Goal: Information Seeking & Learning: Learn about a topic

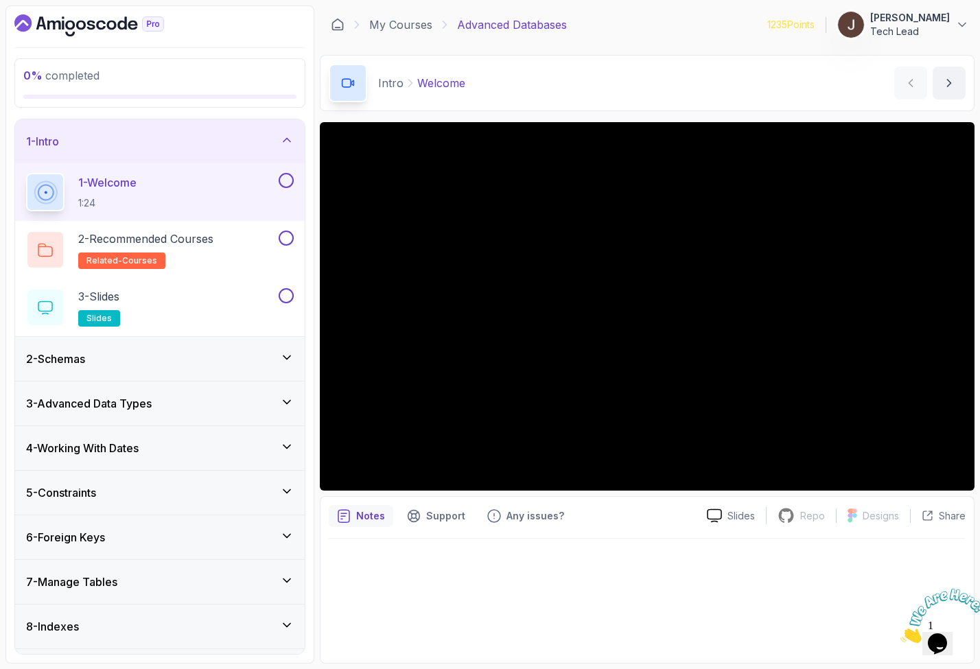
click at [151, 373] on div "2 - Schemas" at bounding box center [159, 359] width 289 height 44
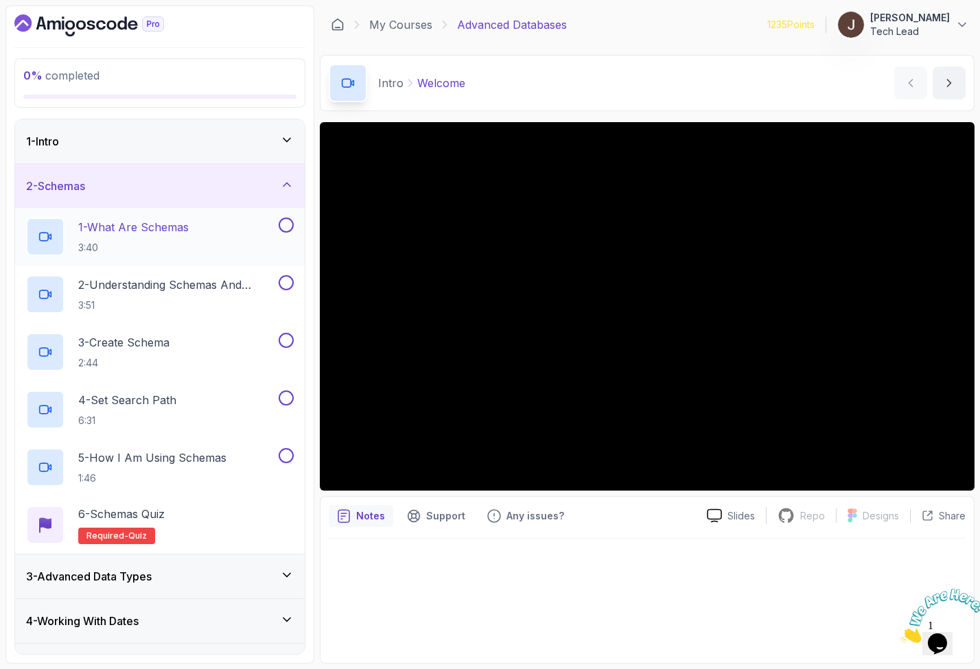
click at [244, 248] on div "1 - What Are Schemas 3:40" at bounding box center [151, 236] width 250 height 38
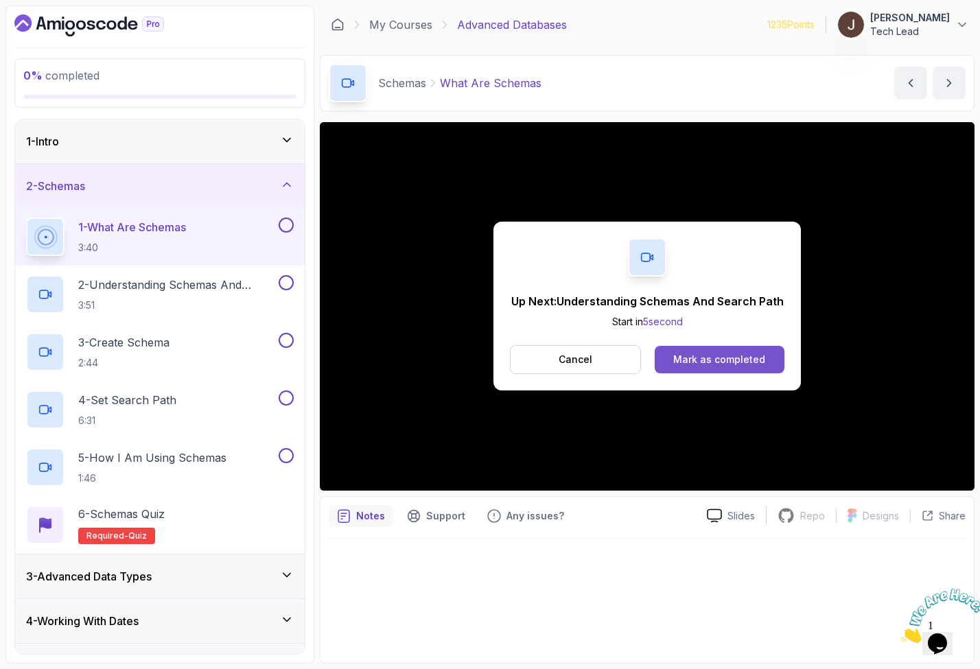
click at [708, 364] on div "Mark as completed" at bounding box center [719, 360] width 92 height 14
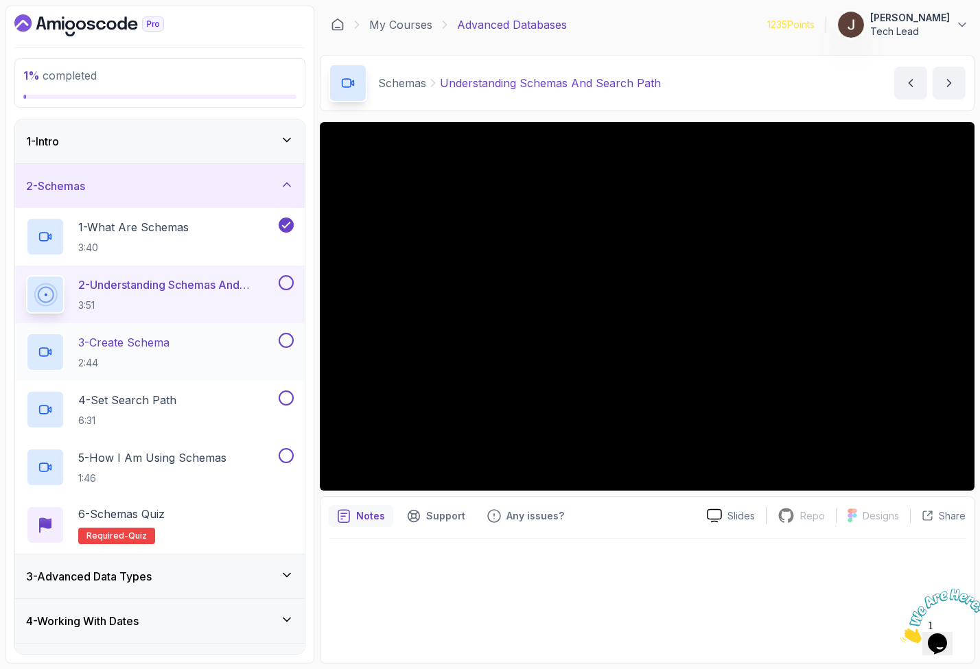
click at [108, 340] on p "3 - Create Schema" at bounding box center [123, 342] width 91 height 16
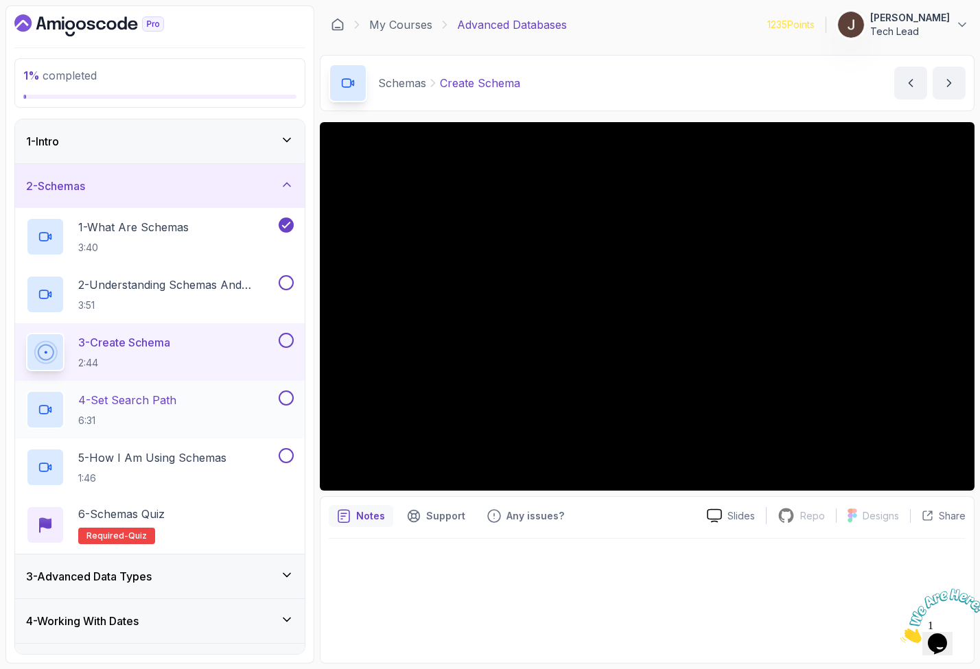
click at [240, 401] on div "4 - Set Search Path 6:31" at bounding box center [151, 409] width 250 height 38
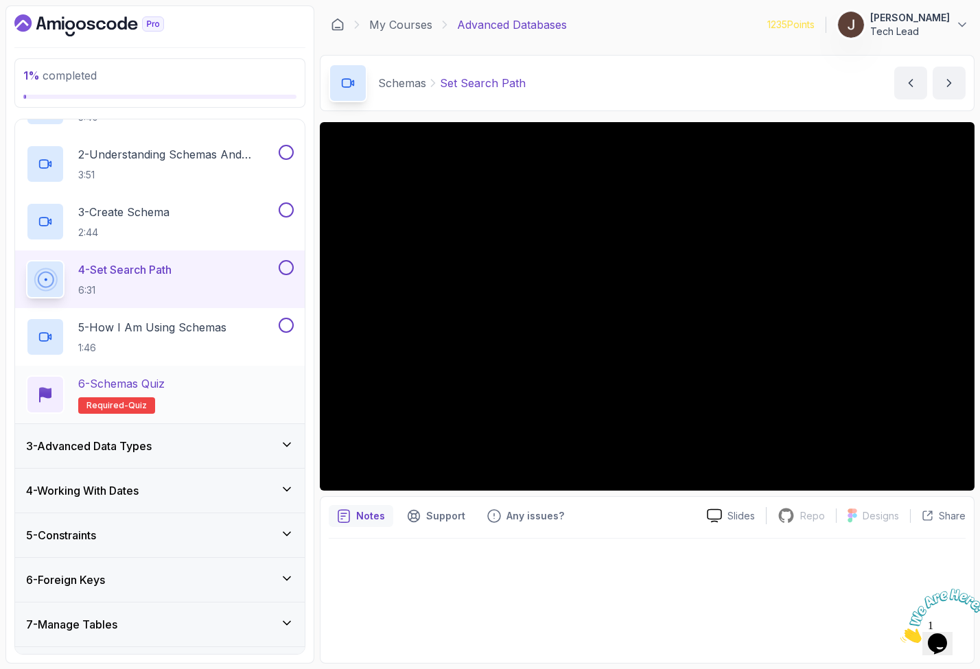
scroll to position [131, 0]
click at [197, 438] on div "3 - Advanced Data Types" at bounding box center [160, 445] width 268 height 16
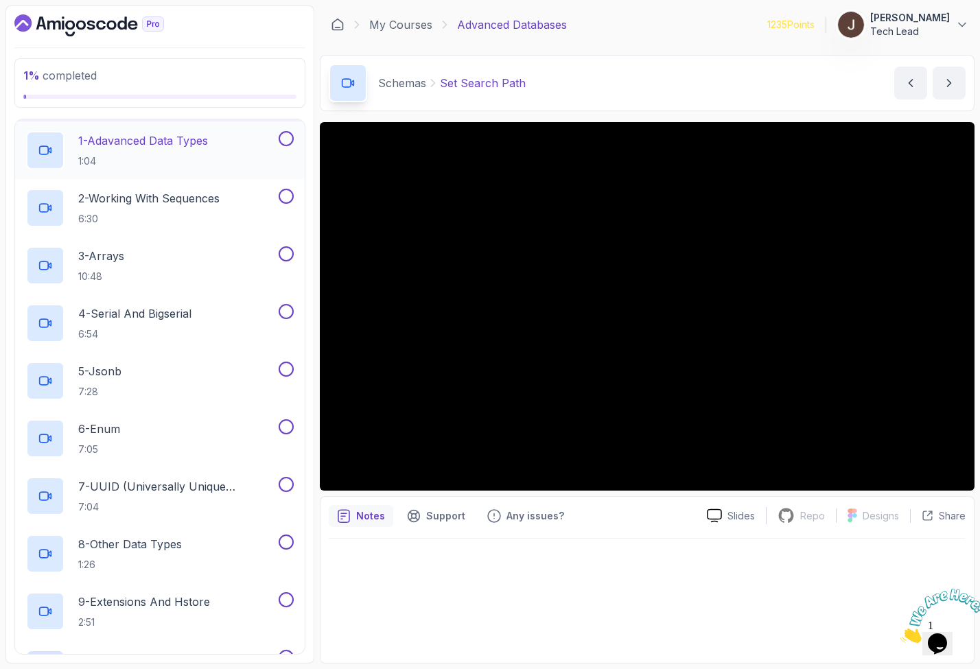
click at [246, 169] on div "1 - Adavanced Data Types 1:04" at bounding box center [151, 150] width 250 height 38
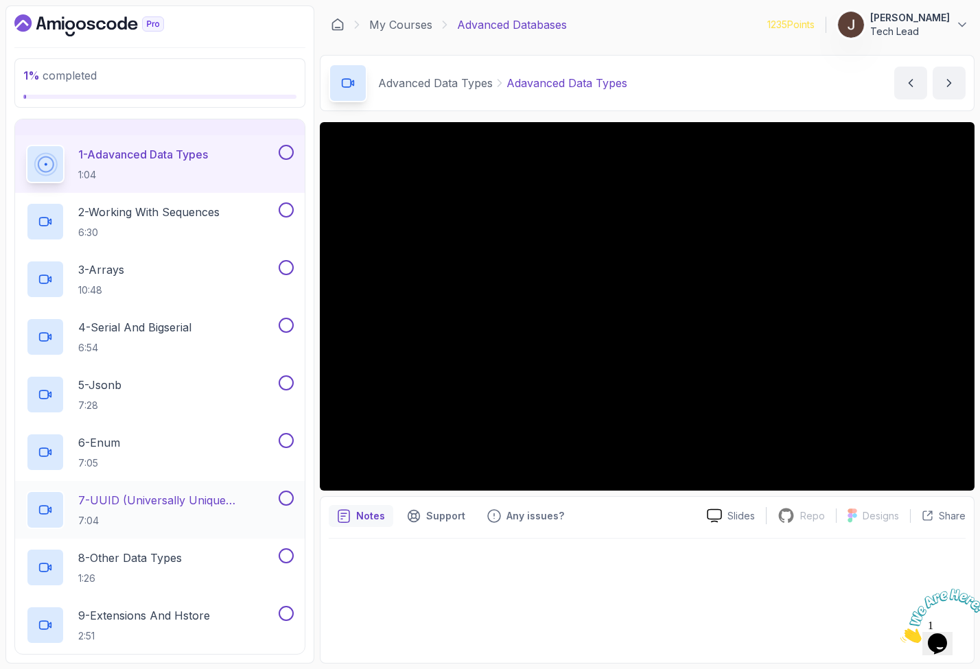
scroll to position [130, 0]
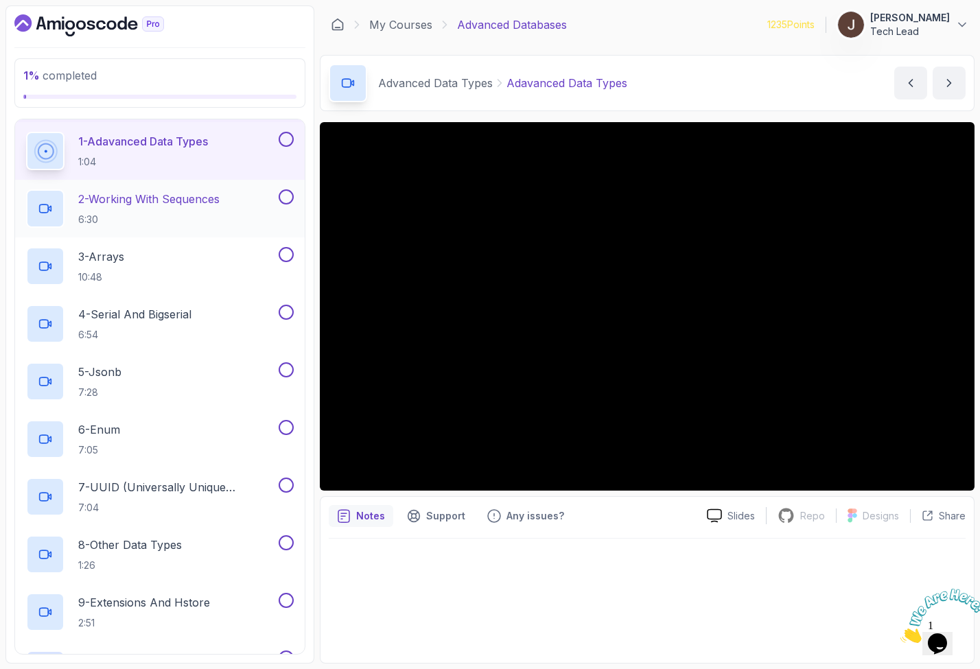
click at [284, 197] on button at bounding box center [286, 196] width 15 height 15
click at [284, 197] on icon at bounding box center [286, 197] width 12 height 14
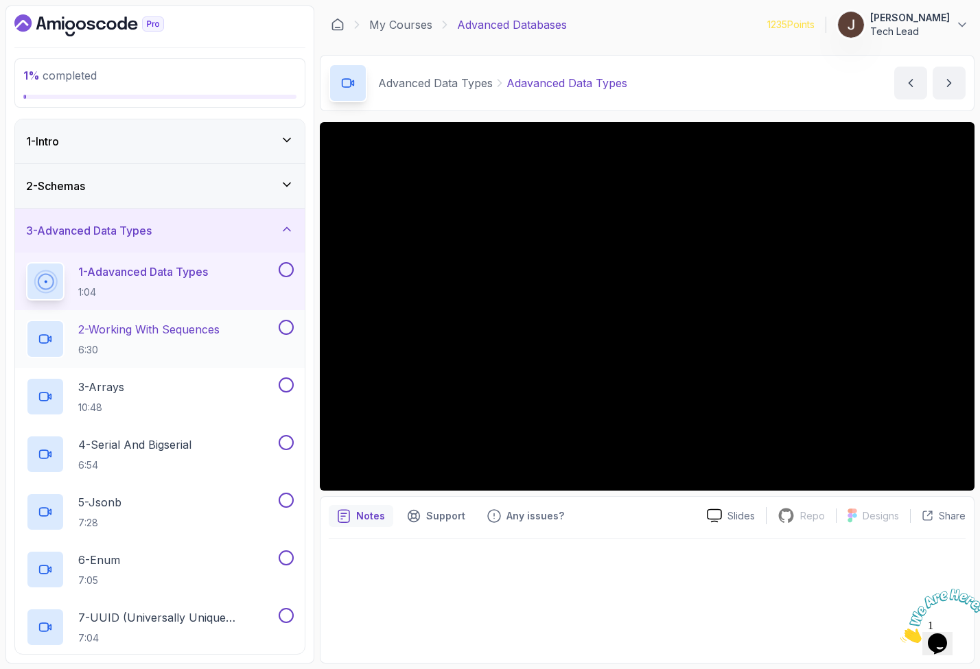
scroll to position [0, 0]
click at [286, 180] on icon at bounding box center [287, 185] width 14 height 14
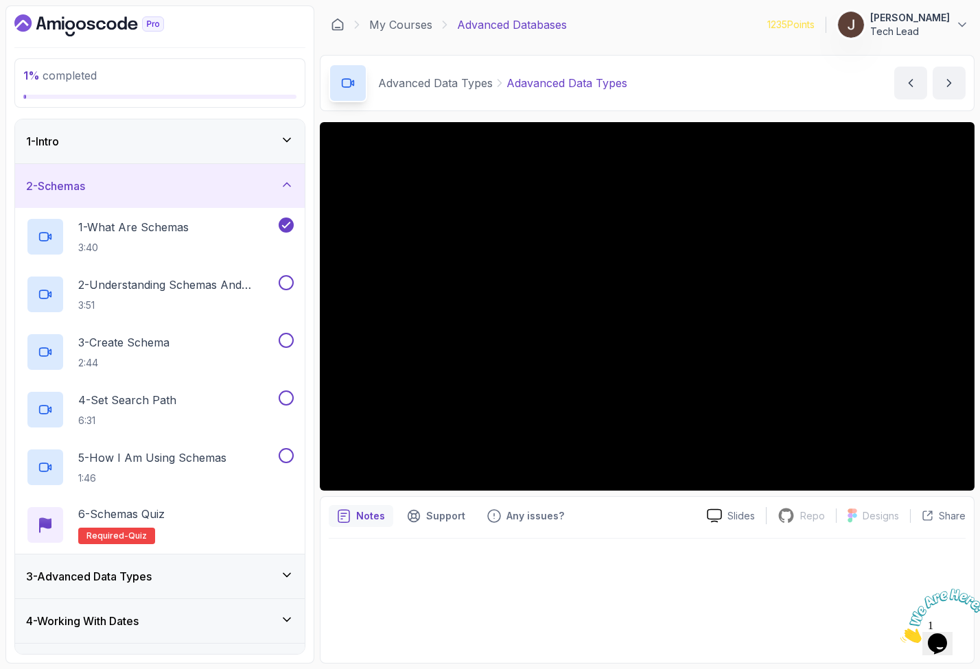
click at [265, 178] on div "2 - Schemas" at bounding box center [160, 186] width 268 height 16
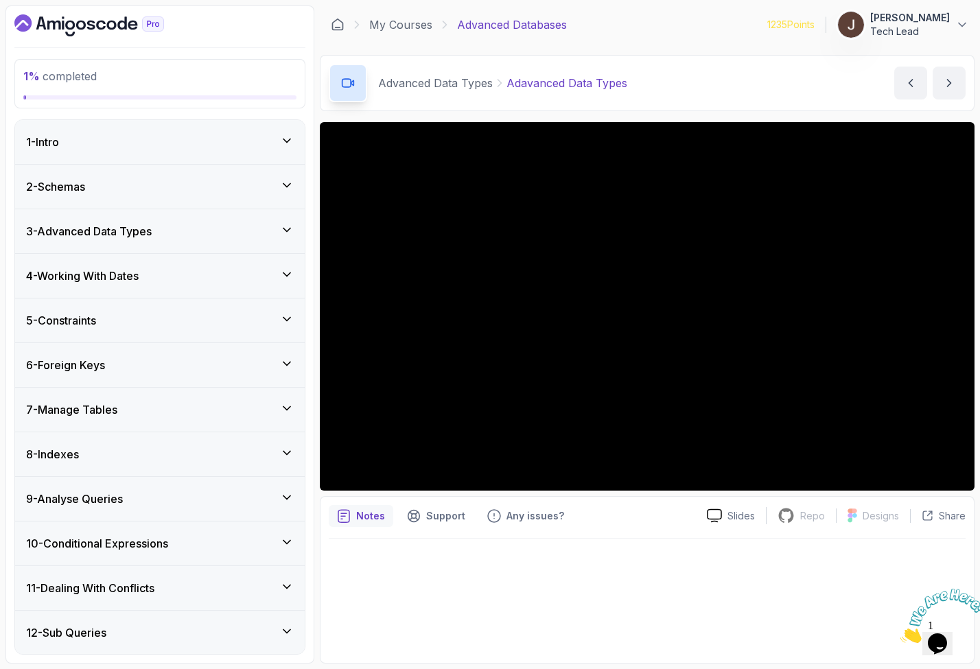
click at [245, 235] on div "3 - Advanced Data Types" at bounding box center [160, 231] width 268 height 16
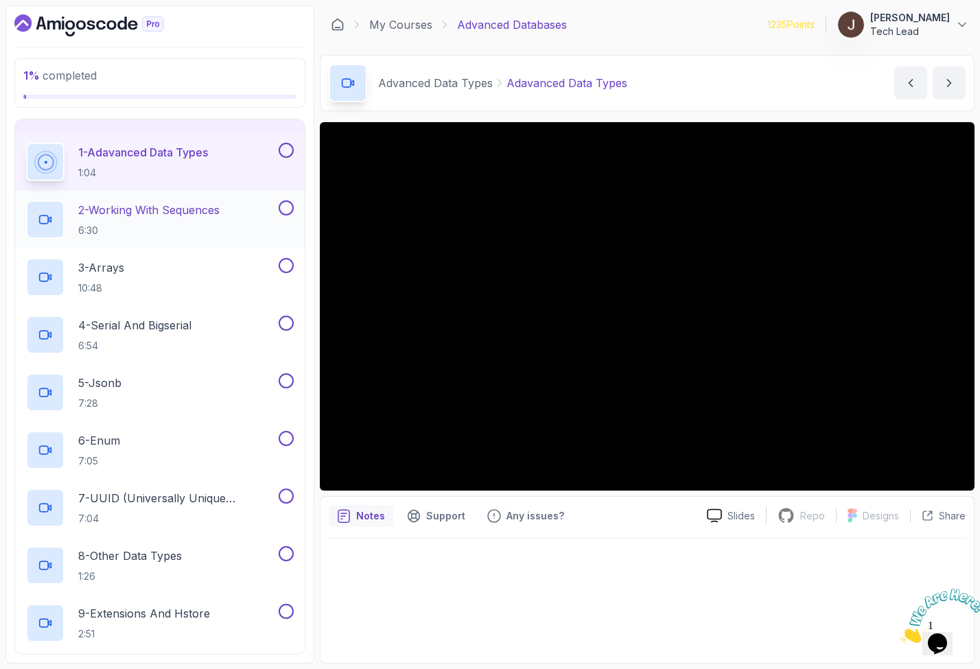
scroll to position [120, 0]
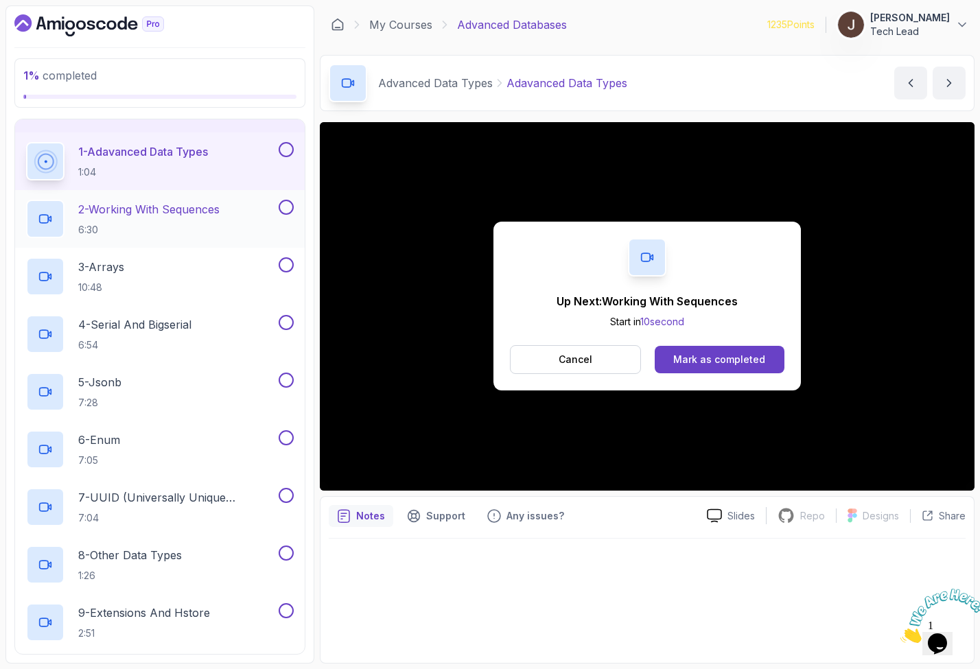
click at [248, 206] on div "2 - Working With Sequences 6:30" at bounding box center [151, 219] width 250 height 38
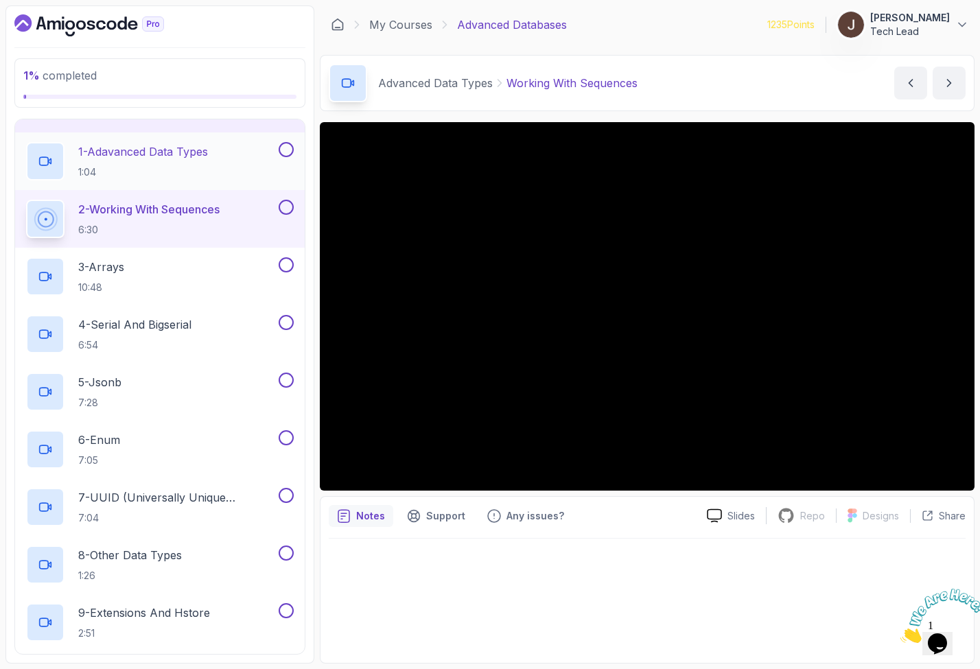
click at [287, 149] on button at bounding box center [286, 149] width 15 height 15
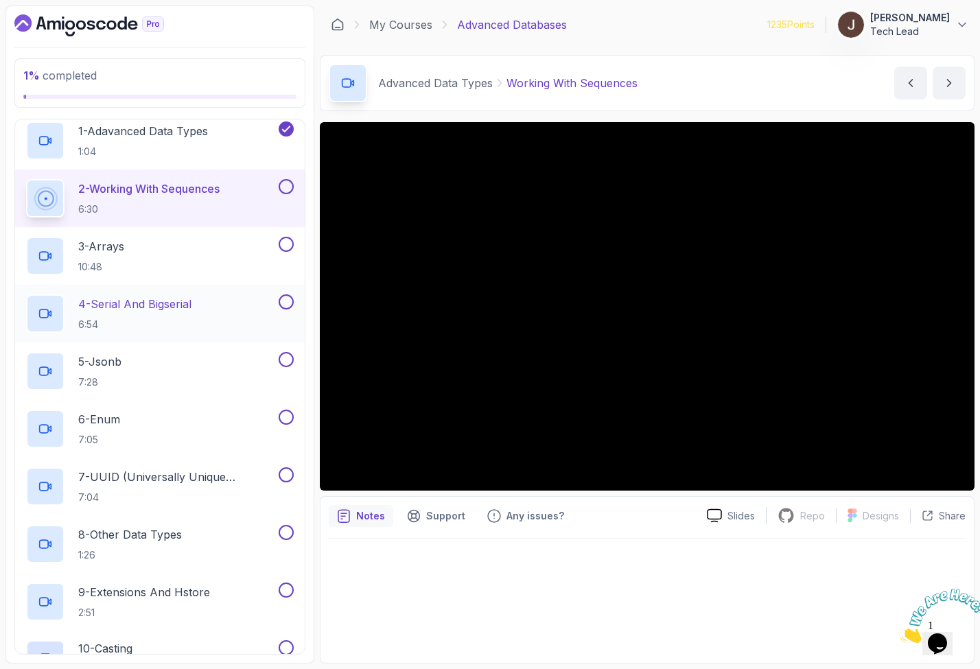
scroll to position [144, 0]
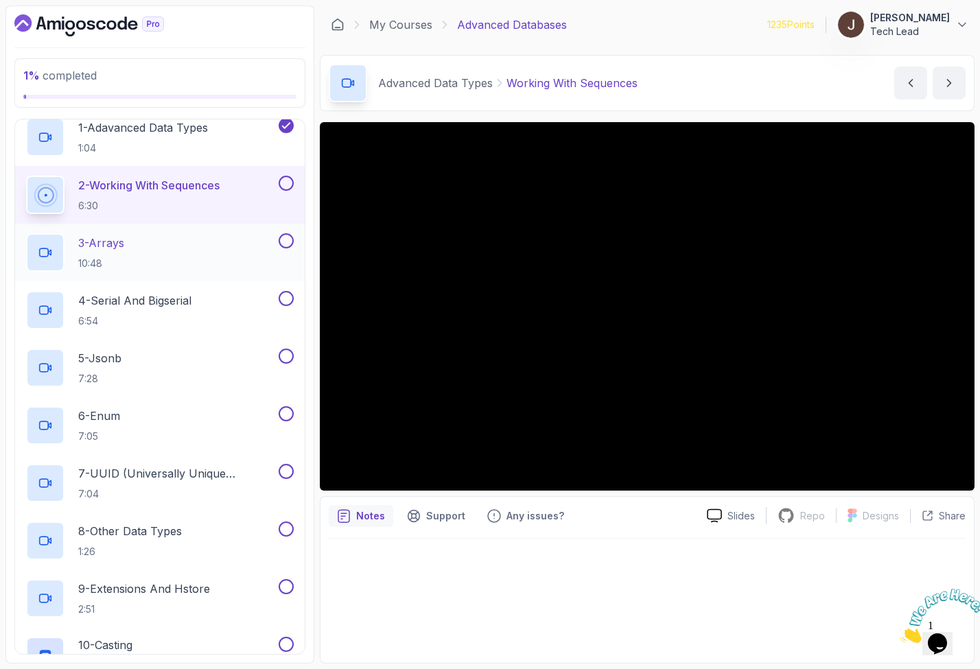
click at [167, 257] on div "3 - Arrays 10:48" at bounding box center [151, 252] width 250 height 38
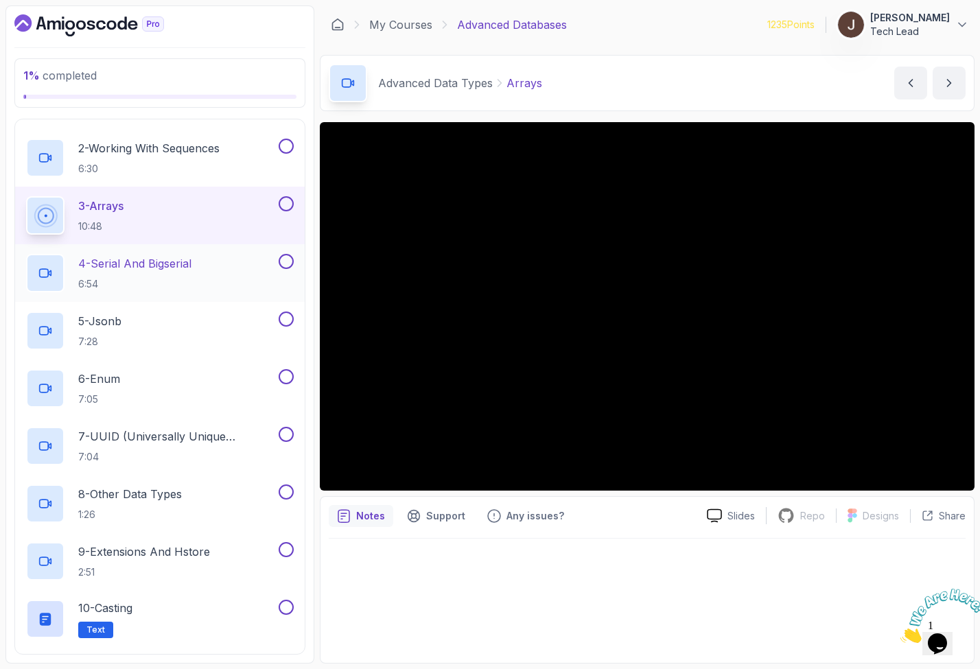
scroll to position [187, 0]
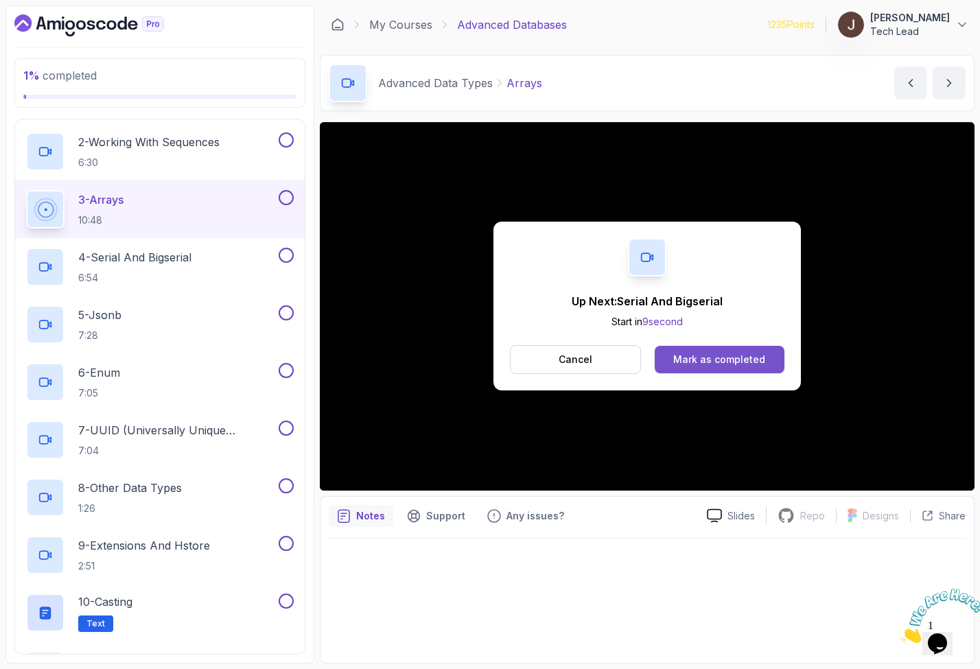
click at [769, 358] on button "Mark as completed" at bounding box center [719, 359] width 130 height 27
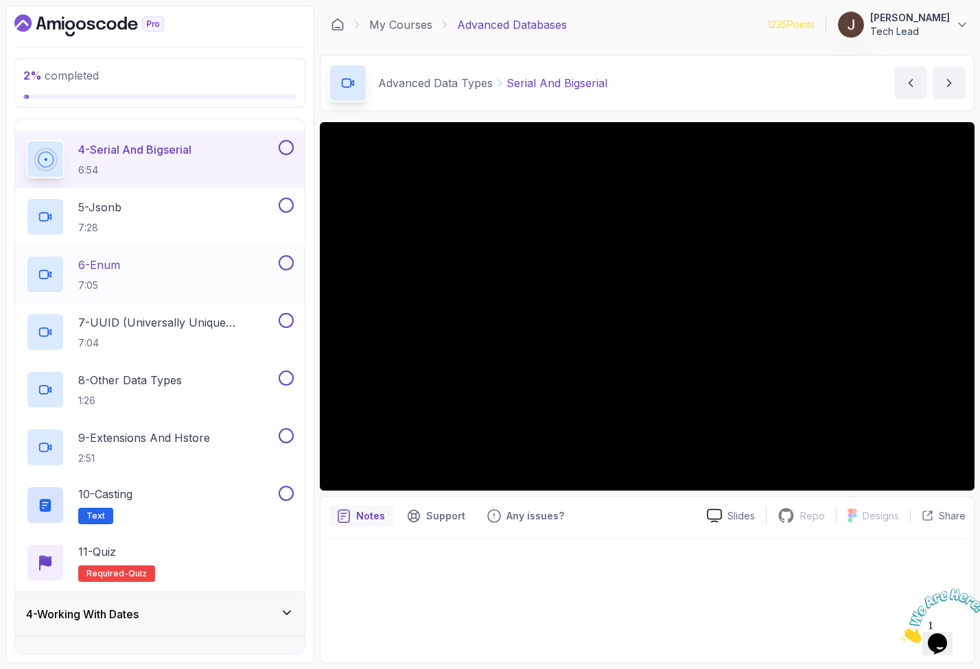
scroll to position [292, 0]
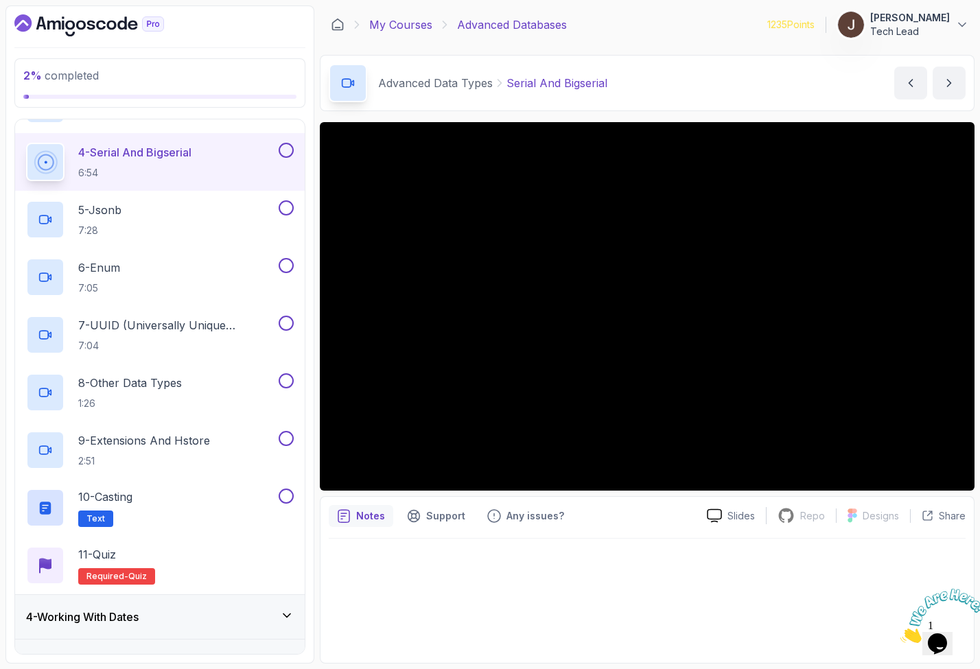
click at [425, 32] on link "My Courses" at bounding box center [400, 24] width 63 height 16
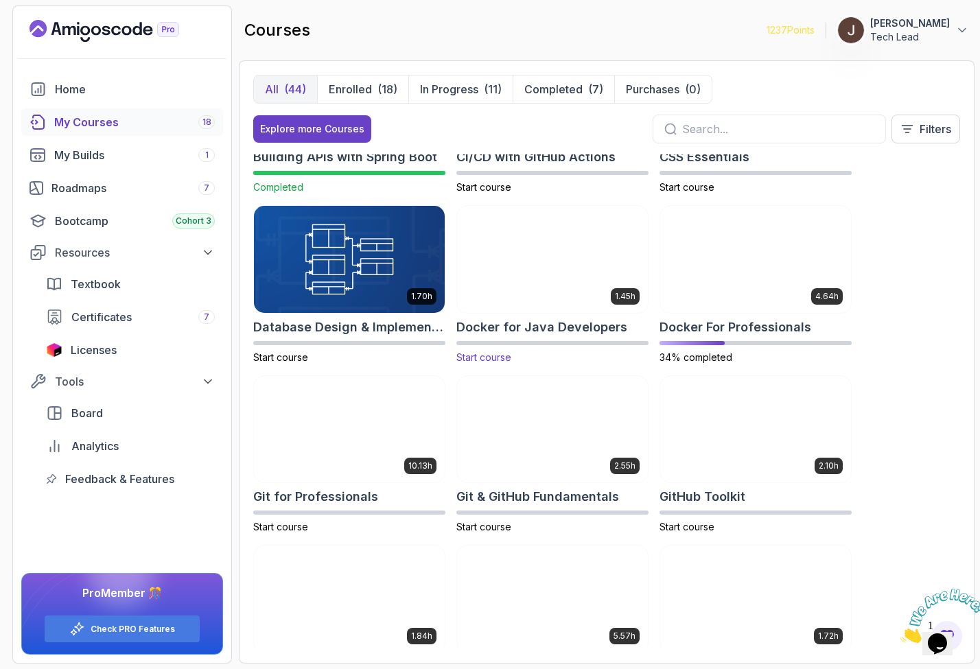
scroll to position [291, 0]
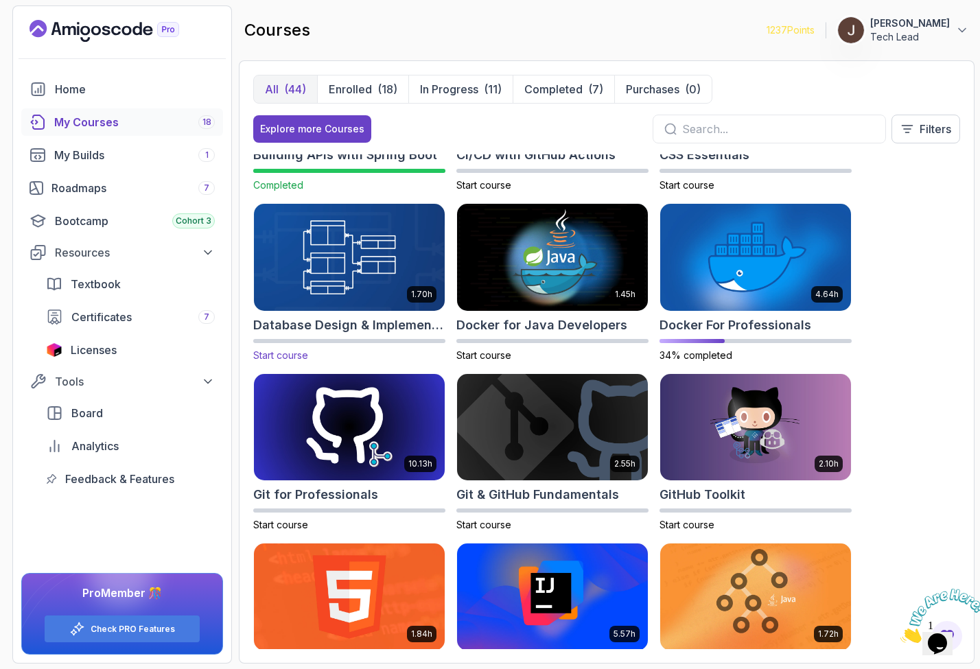
click at [320, 259] on img at bounding box center [349, 257] width 200 height 112
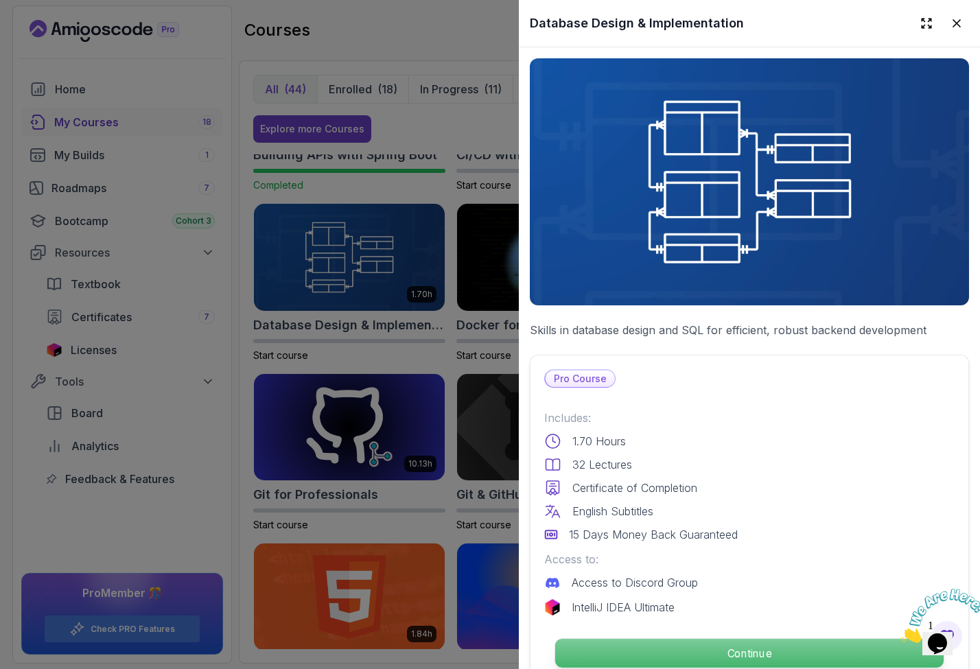
click at [706, 646] on p "Continue" at bounding box center [749, 653] width 388 height 29
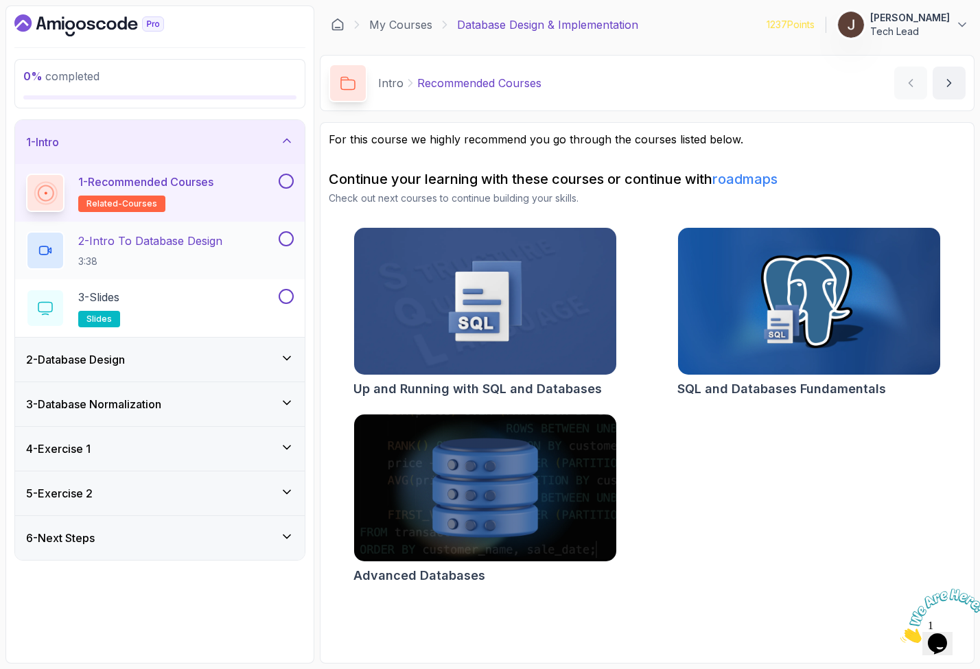
click at [181, 244] on p "2 - Intro To Database Design" at bounding box center [150, 241] width 144 height 16
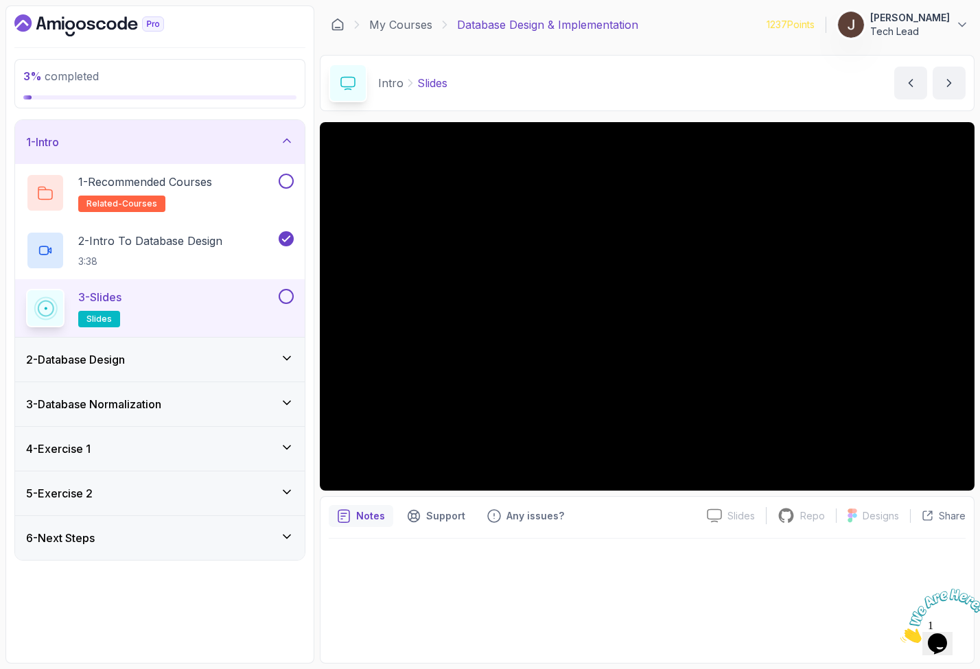
click at [223, 350] on div "2 - Database Design" at bounding box center [159, 360] width 289 height 44
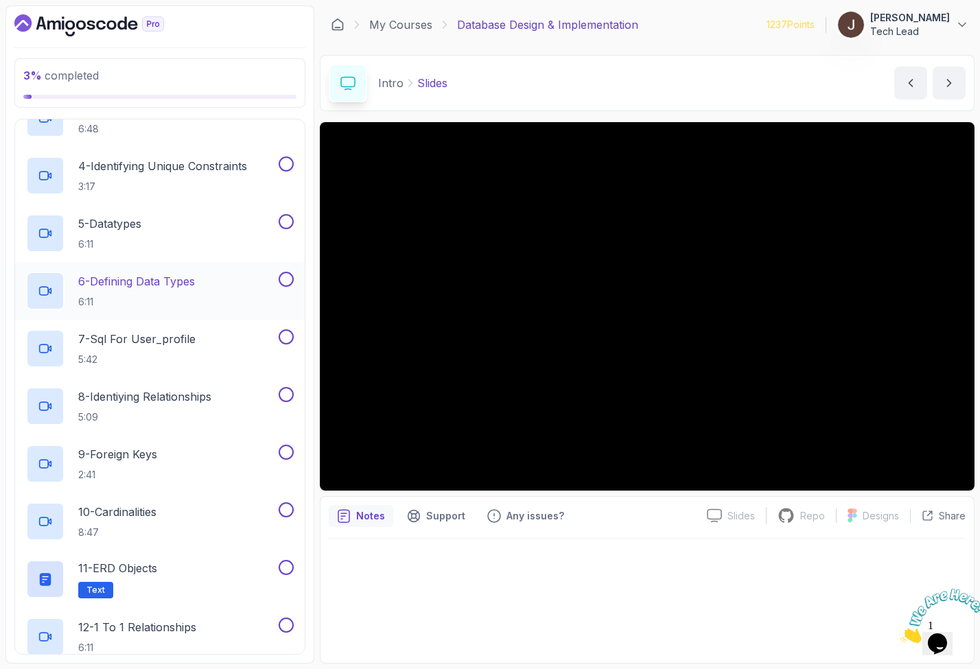
scroll to position [233, 0]
